Goal: Information Seeking & Learning: Compare options

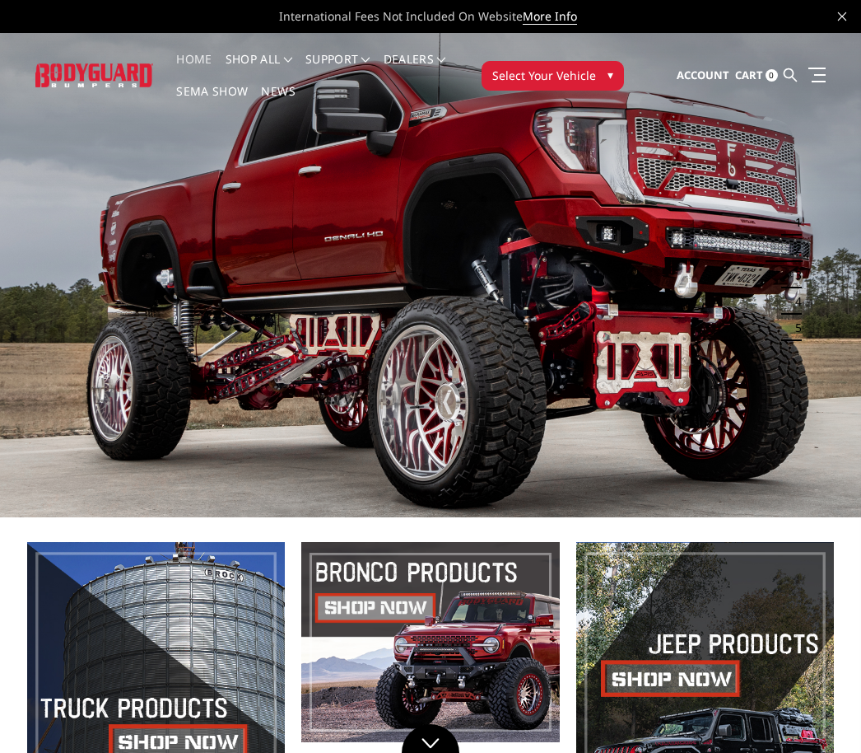
click at [189, 62] on link "Home" at bounding box center [193, 70] width 35 height 32
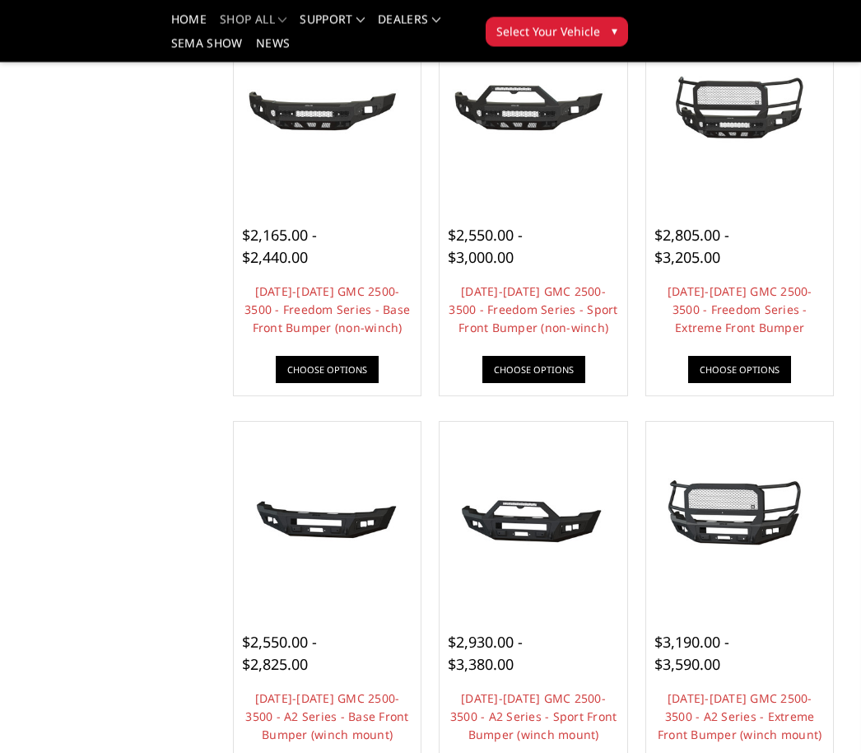
scroll to position [626, 0]
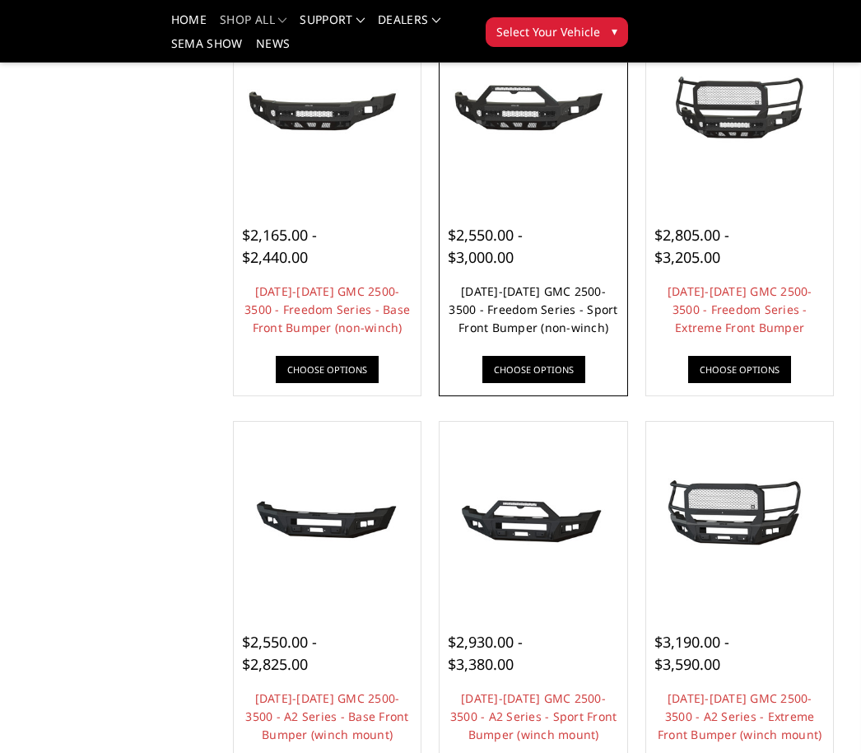
click at [587, 324] on link "2024-2025 GMC 2500-3500 - Freedom Series - Sport Front Bumper (non-winch)" at bounding box center [533, 309] width 169 height 52
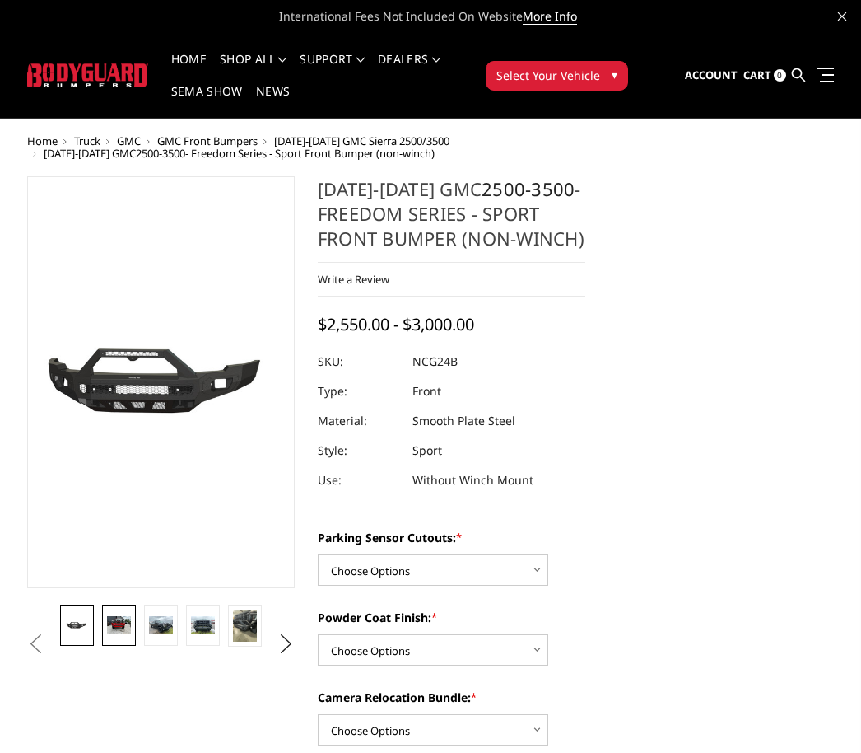
click at [107, 620] on img at bounding box center [119, 625] width 24 height 18
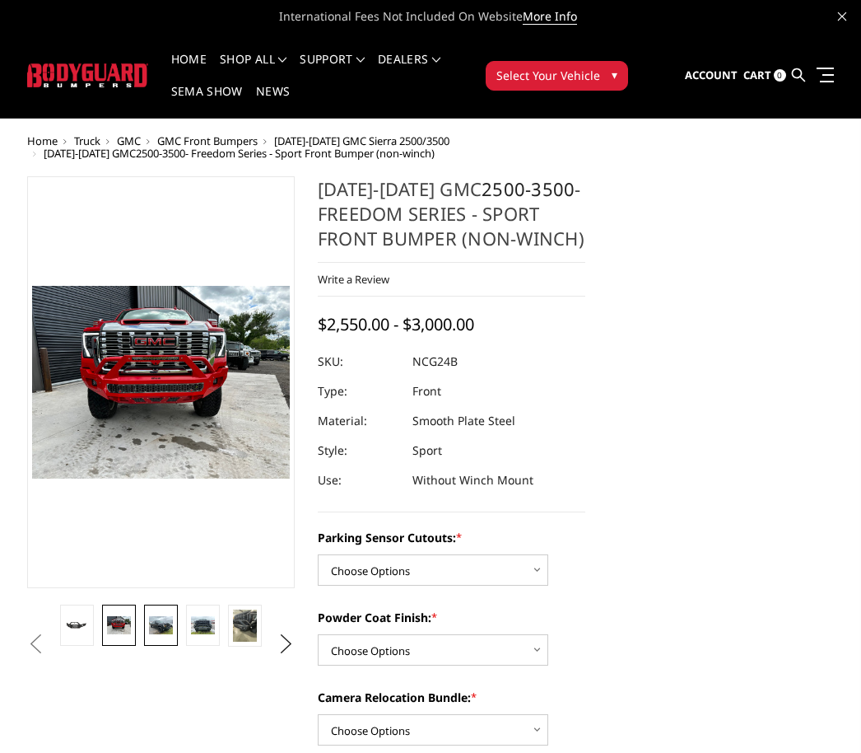
click at [160, 634] on link at bounding box center [161, 624] width 34 height 41
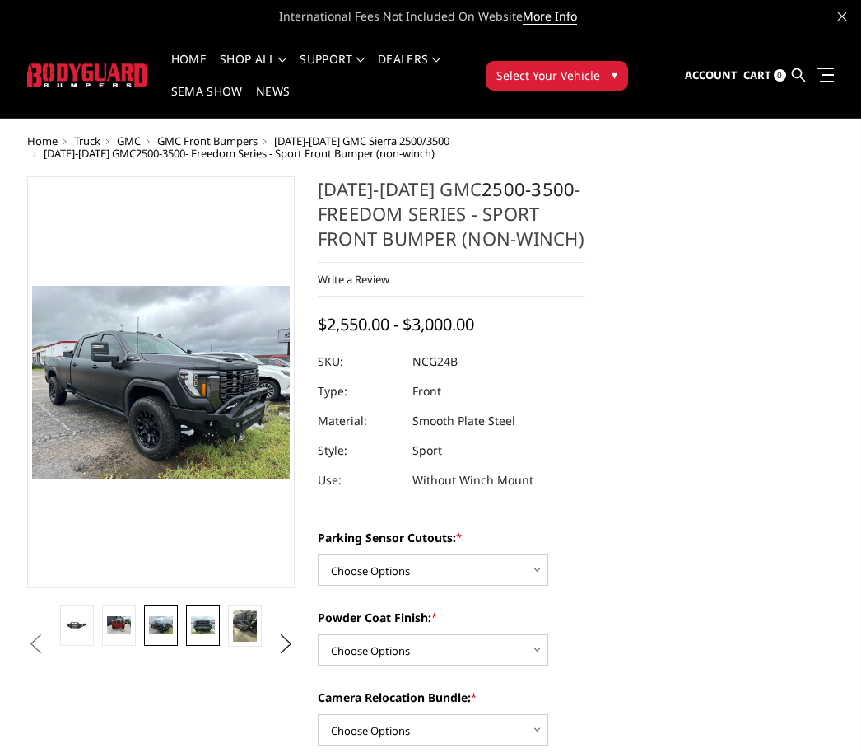
click at [198, 626] on img at bounding box center [203, 625] width 24 height 18
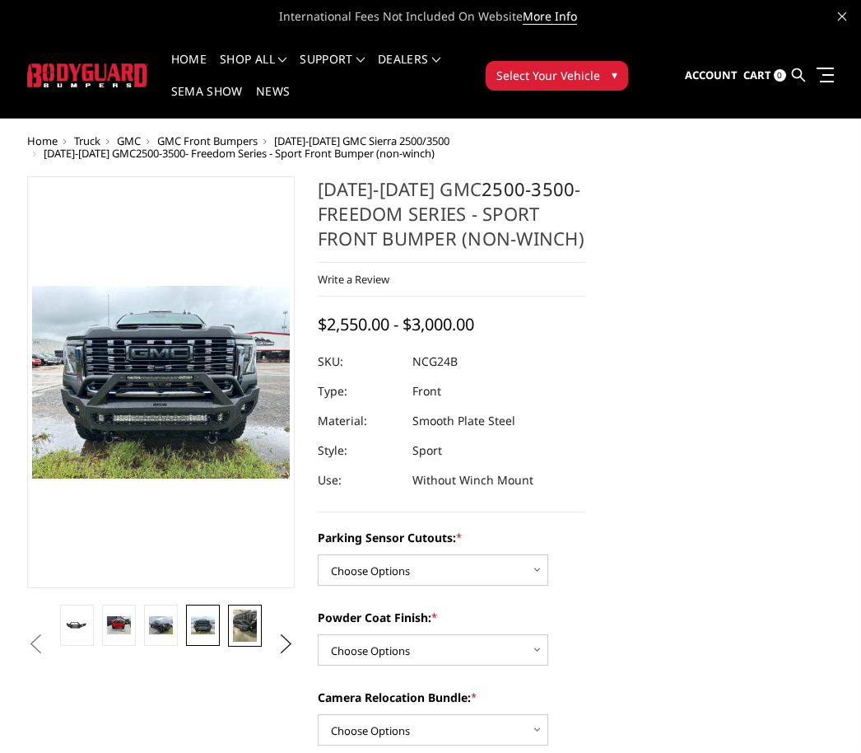
click at [237, 626] on img at bounding box center [245, 625] width 24 height 32
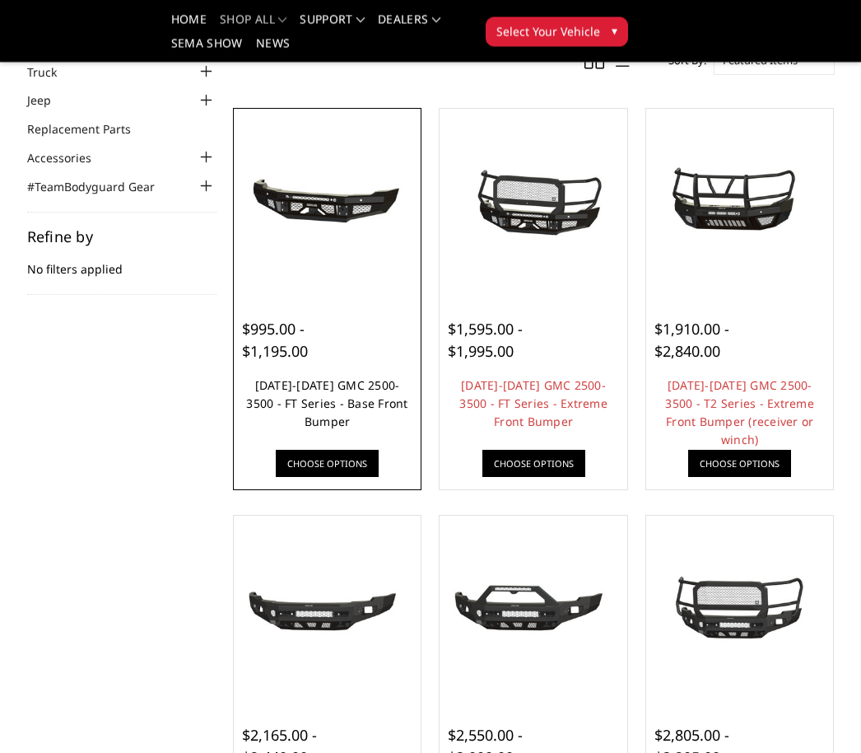
scroll to position [126, 0]
click at [292, 389] on link "[DATE]-[DATE] GMC 2500-3500 - FT Series - Base Front Bumper" at bounding box center [326, 403] width 161 height 52
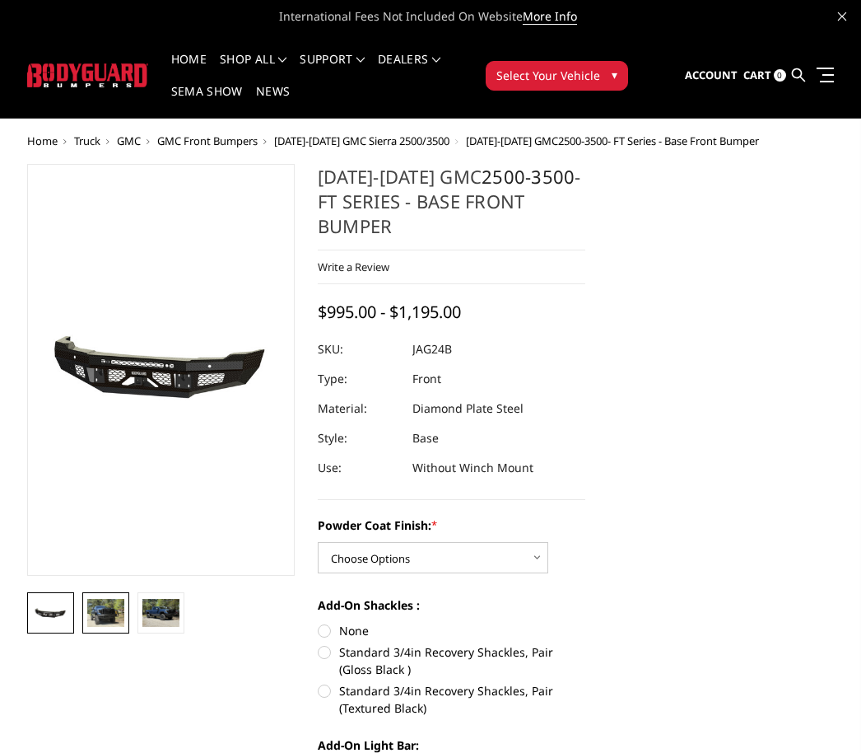
click at [88, 611] on img at bounding box center [105, 613] width 37 height 28
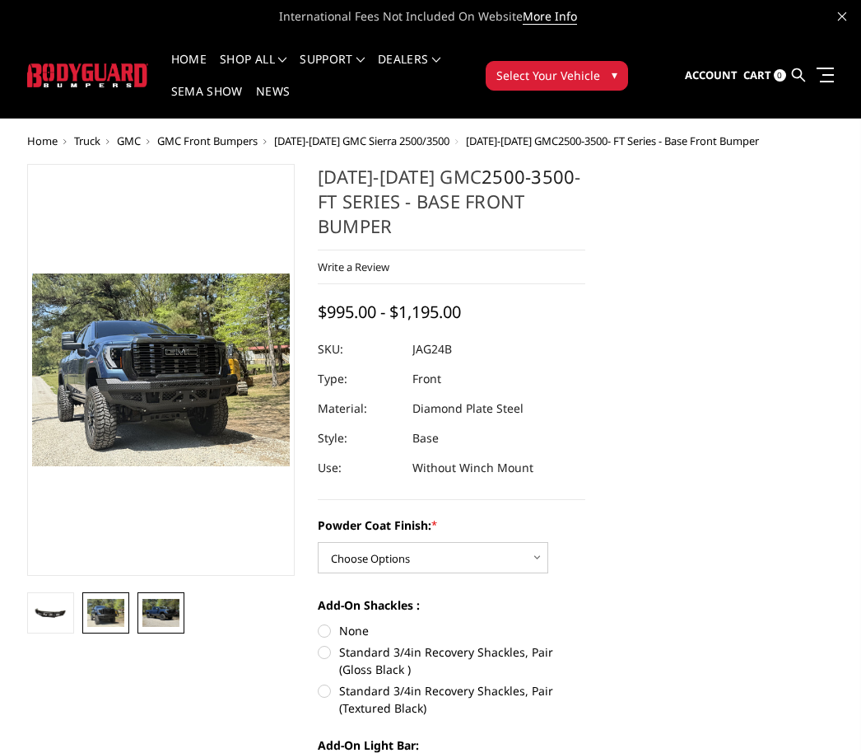
click at [156, 614] on img at bounding box center [160, 613] width 37 height 28
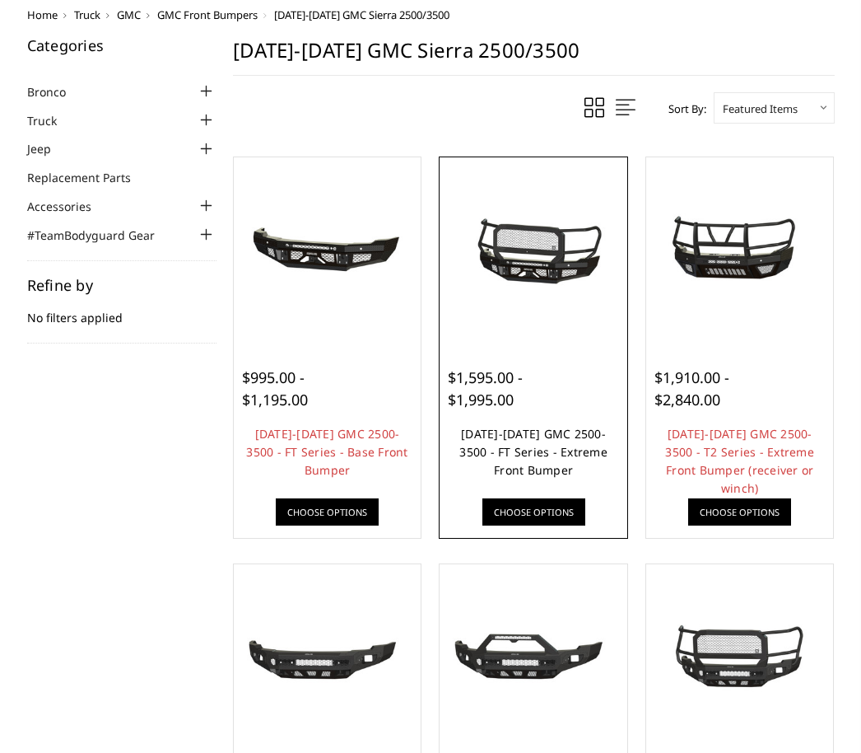
click at [577, 439] on link "[DATE]-[DATE] GMC 2500-3500 - FT Series - Extreme Front Bumper" at bounding box center [534, 452] width 148 height 52
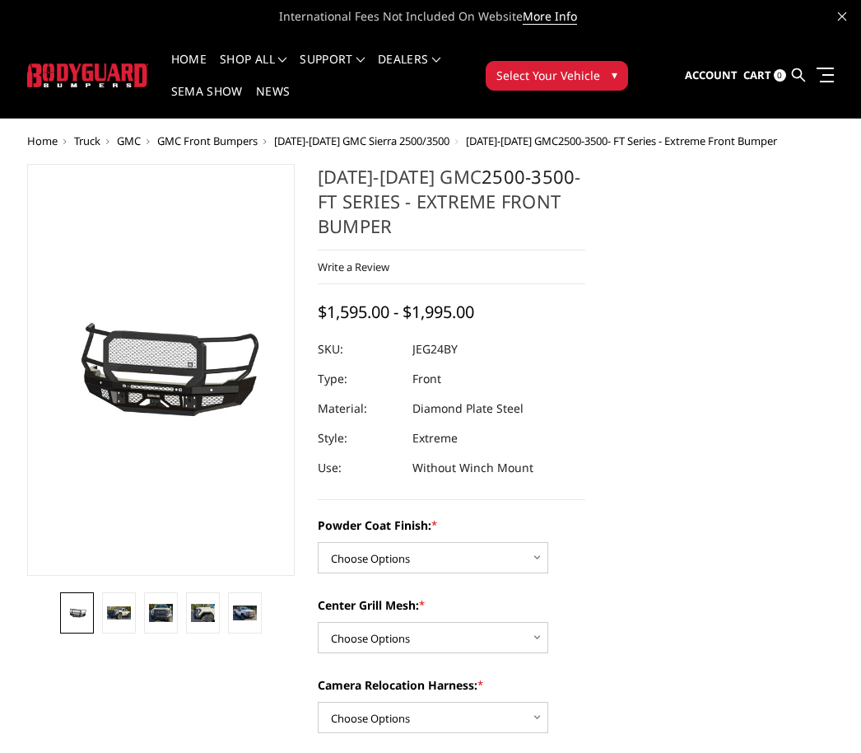
click at [91, 615] on link at bounding box center [77, 612] width 34 height 41
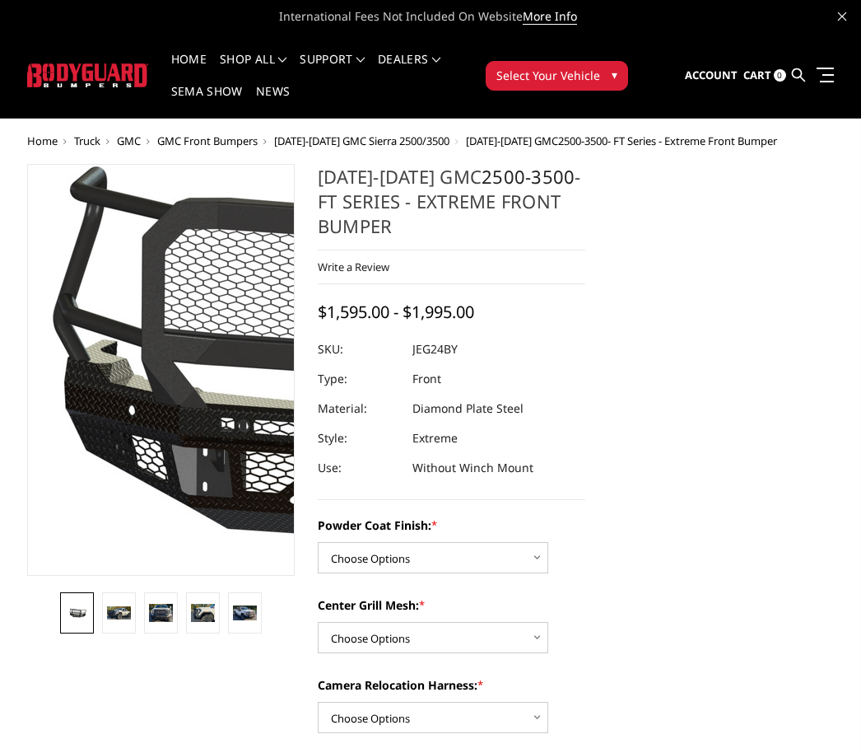
click at [87, 432] on img at bounding box center [378, 358] width 1054 height 493
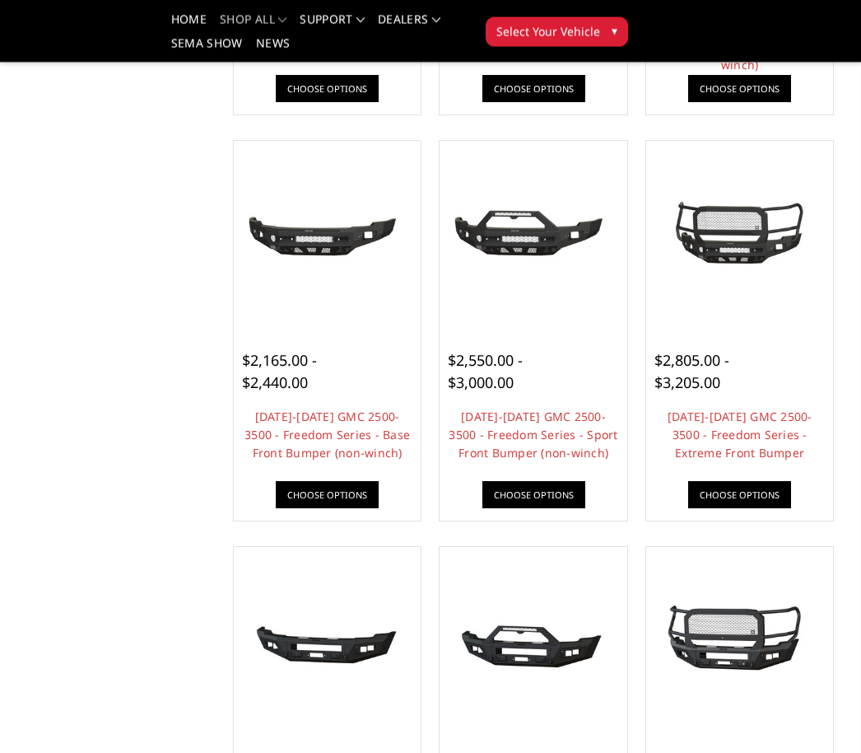
scroll to position [504, 0]
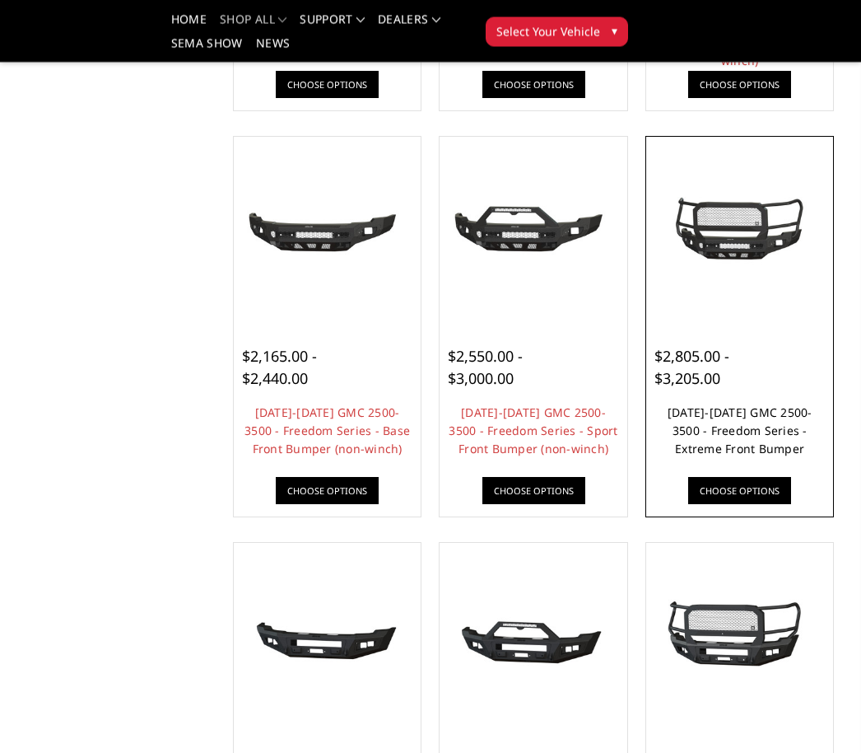
click at [757, 419] on link "2024-2025 GMC 2500-3500 - Freedom Series - Extreme Front Bumper" at bounding box center [740, 431] width 145 height 52
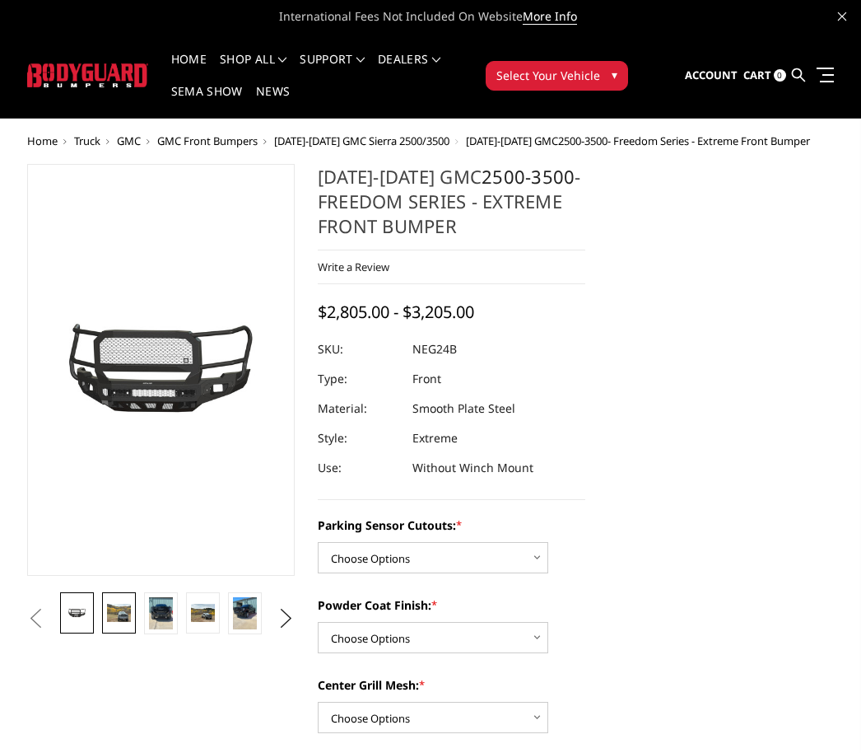
click at [119, 610] on img at bounding box center [119, 613] width 24 height 18
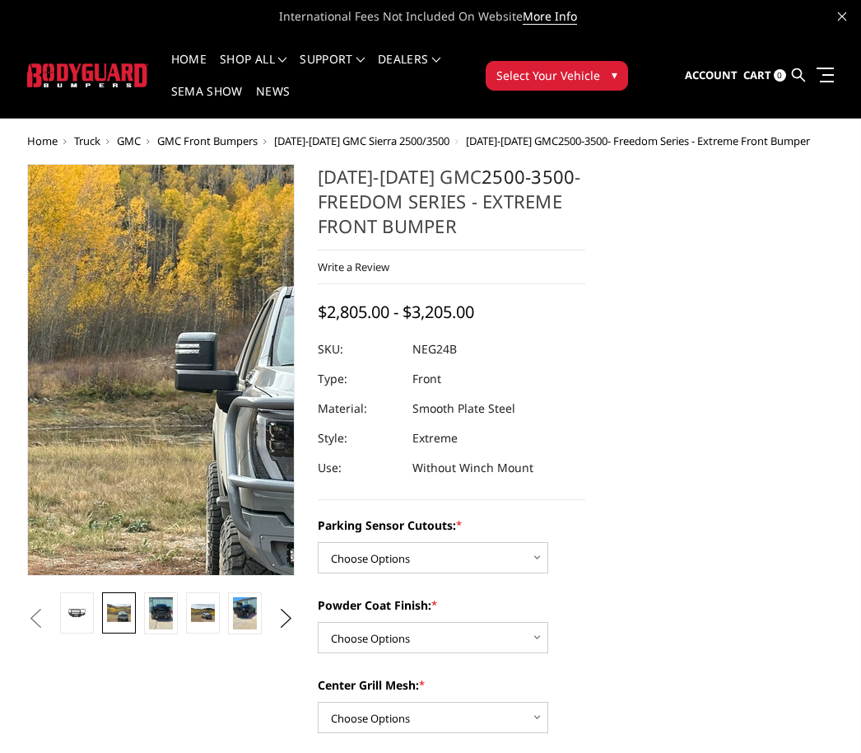
click at [124, 403] on img at bounding box center [272, 340] width 1054 height 791
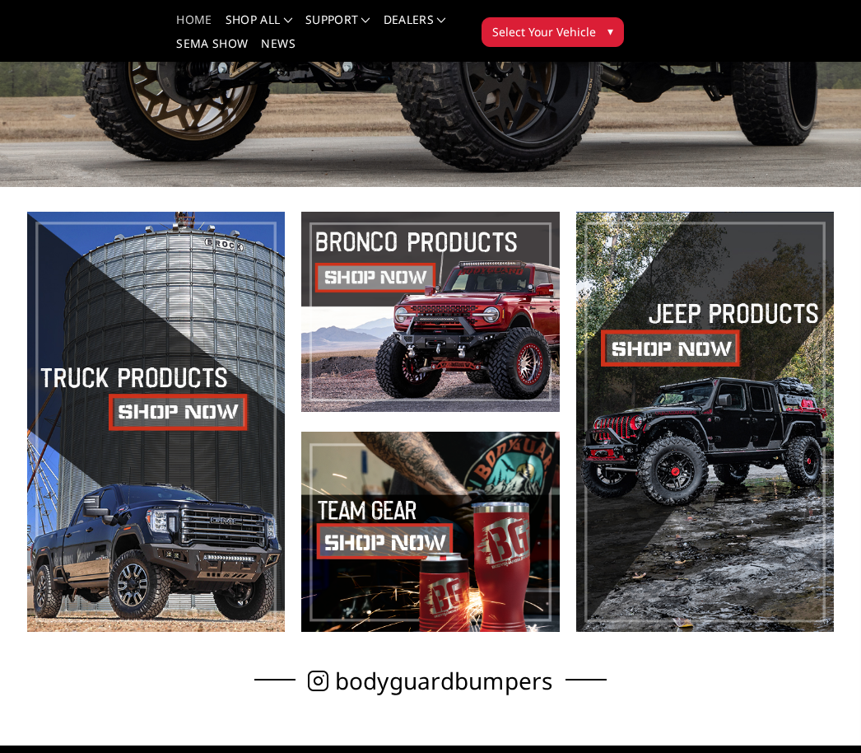
scroll to position [209, 0]
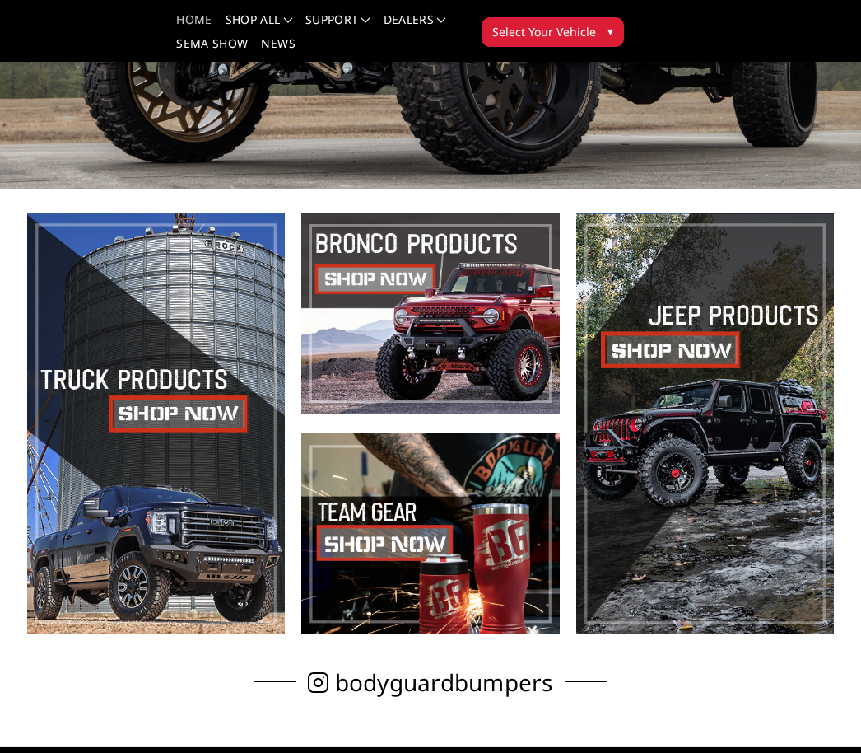
click at [189, 20] on link "Home" at bounding box center [193, 26] width 35 height 24
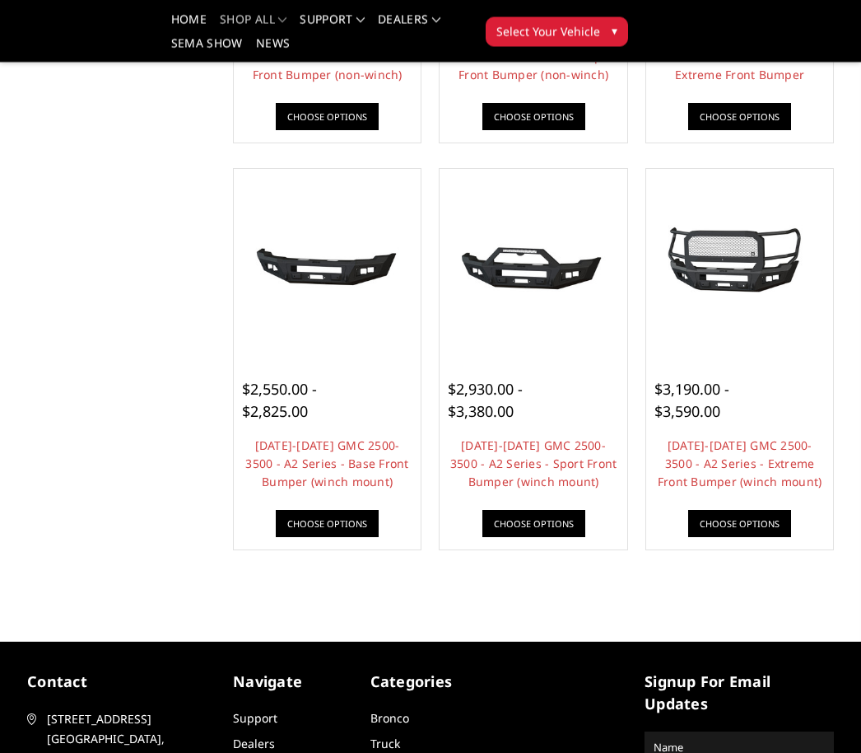
scroll to position [912, 0]
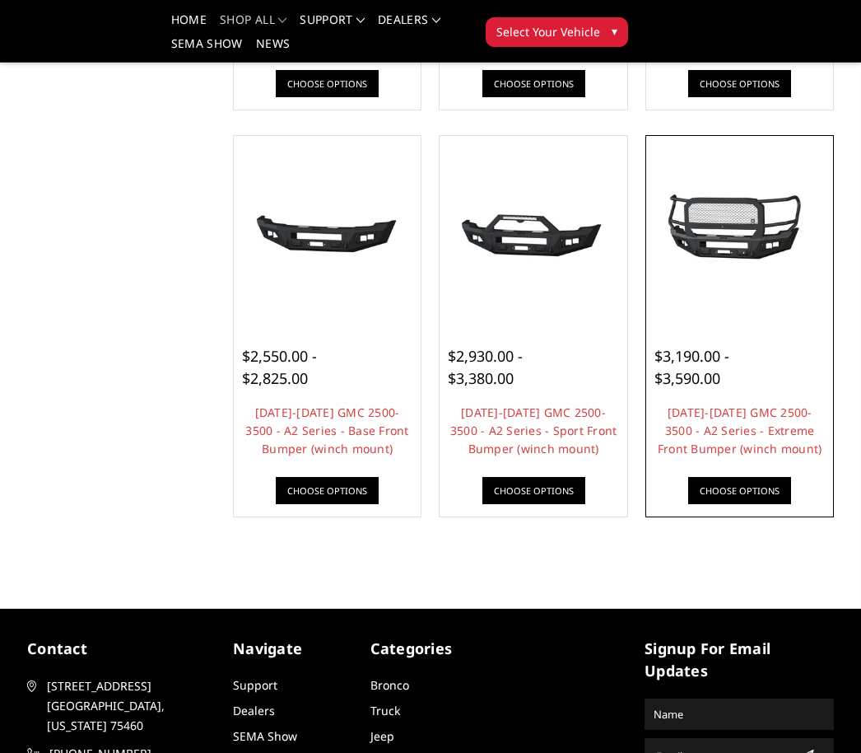
click at [750, 211] on img at bounding box center [741, 230] width 180 height 84
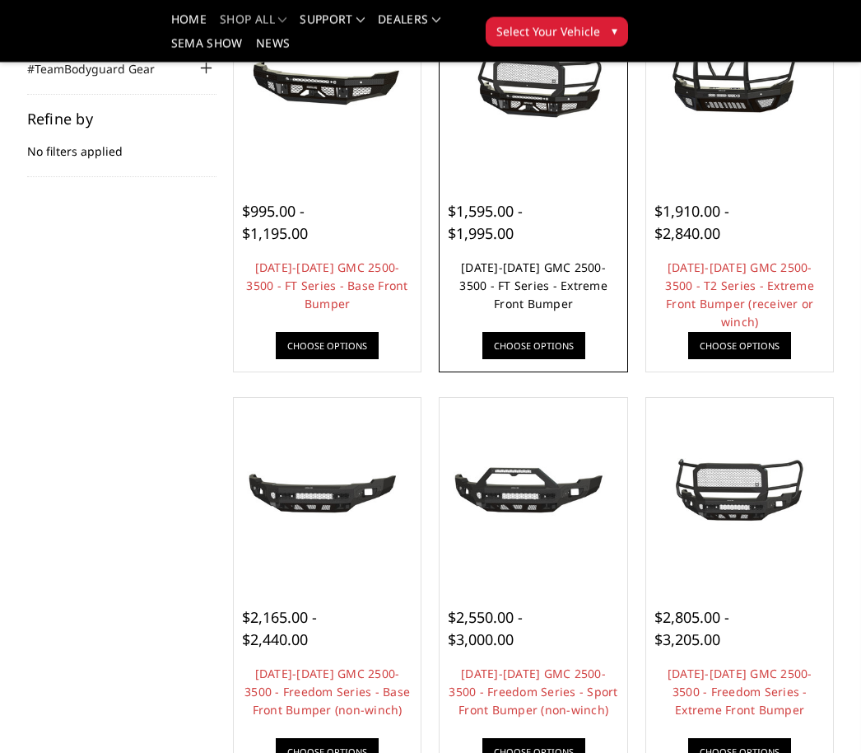
scroll to position [244, 0]
click at [580, 281] on link "[DATE]-[DATE] GMC 2500-3500 - FT Series - Extreme Front Bumper" at bounding box center [534, 285] width 148 height 52
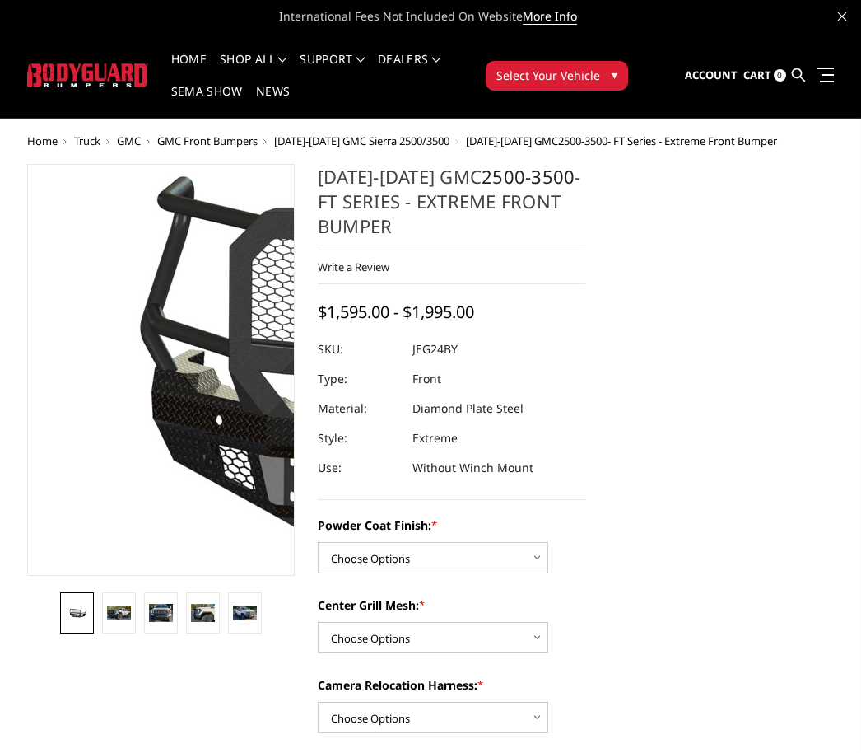
click at [58, 380] on img at bounding box center [465, 368] width 1054 height 493
